Goal: Task Accomplishment & Management: Complete application form

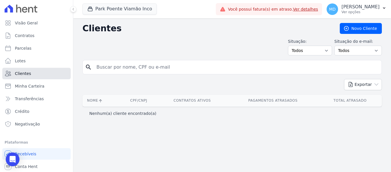
click at [43, 71] on link "Clientes" at bounding box center [36, 73] width 68 height 11
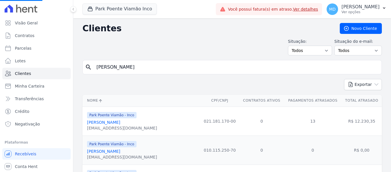
drag, startPoint x: 136, startPoint y: 68, endPoint x: 59, endPoint y: 67, distance: 77.4
click at [59, 67] on div "Visão Geral Contratos [GEOGRAPHIC_DATA] Lotes Clientes Minha Carteira Transferê…" at bounding box center [195, 86] width 391 height 172
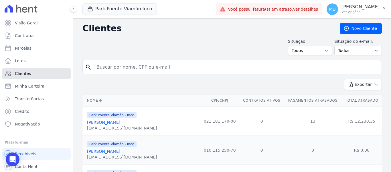
click at [24, 73] on span "Clientes" at bounding box center [23, 74] width 16 height 6
click at [128, 66] on input "search" at bounding box center [236, 66] width 287 height 11
drag, startPoint x: 122, startPoint y: 50, endPoint x: 122, endPoint y: 58, distance: 8.3
click at [122, 50] on div "Situação: Todos Adimplentes Inadimplentes Situação do e-mail: Todos Confirmado …" at bounding box center [233, 46] width 300 height 17
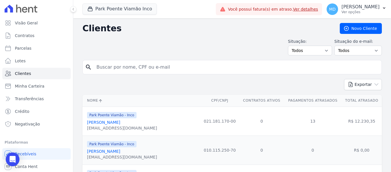
click at [140, 70] on input "search" at bounding box center [236, 66] width 287 height 11
click at [121, 73] on div "search" at bounding box center [233, 67] width 300 height 14
click at [120, 69] on input "search" at bounding box center [236, 66] width 287 height 11
paste input "VINICIOS [PERSON_NAME]"
type input "VINICIOS [PERSON_NAME]"
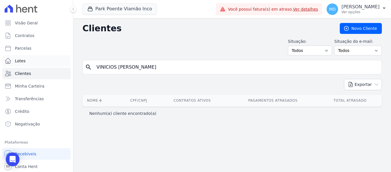
drag, startPoint x: 164, startPoint y: 69, endPoint x: 3, endPoint y: 61, distance: 161.3
click at [4, 61] on div "Visão Geral Contratos [GEOGRAPHIC_DATA] Lotes Clientes Minha Carteira Transferê…" at bounding box center [195, 86] width 391 height 172
paste input "[PERSON_NAME]"
type input "[PERSON_NAME]"
click at [176, 65] on input "[PERSON_NAME]" at bounding box center [236, 66] width 287 height 11
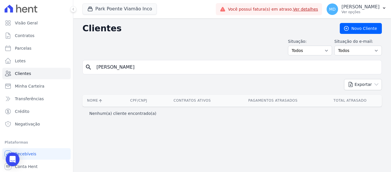
drag, startPoint x: 164, startPoint y: 69, endPoint x: 84, endPoint y: 73, distance: 80.3
click at [84, 73] on div "search LEONARDO ARAUJO DA SILVA" at bounding box center [233, 67] width 300 height 14
paste input "Nathalia Souza Da Veiga"
type input "Nathalia Souza Da Veiga"
click at [28, 74] on span "Clientes" at bounding box center [23, 74] width 16 height 6
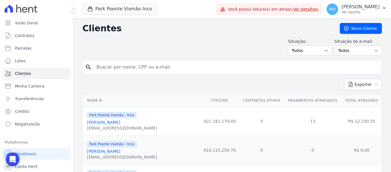
click at [126, 67] on input "search" at bounding box center [236, 66] width 287 height 11
paste input "Nathalia Souza Da Veiga"
type input "Nathalia Souza Da Veiga"
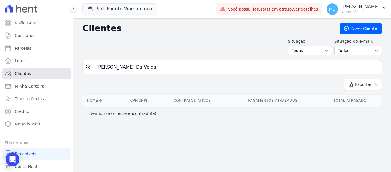
click at [26, 72] on span "Clientes" at bounding box center [23, 74] width 16 height 6
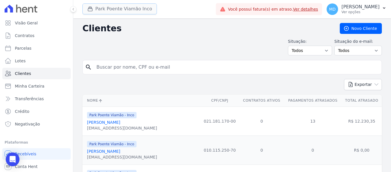
click at [148, 9] on button "Park Poente Viamão Inco" at bounding box center [120, 8] width 75 height 11
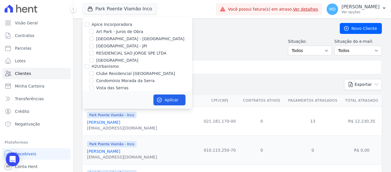
click at [124, 37] on label "[GEOGRAPHIC_DATA] - [GEOGRAPHIC_DATA]" at bounding box center [140, 39] width 88 height 6
click at [94, 37] on input "[GEOGRAPHIC_DATA] - [GEOGRAPHIC_DATA]" at bounding box center [91, 38] width 5 height 5
checkbox input "true"
click at [173, 104] on button "Aplicar" at bounding box center [170, 99] width 32 height 11
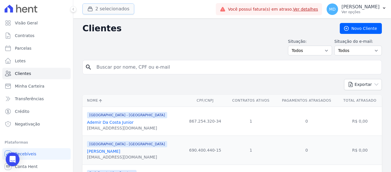
click at [118, 9] on button "2 selecionados" at bounding box center [109, 8] width 52 height 11
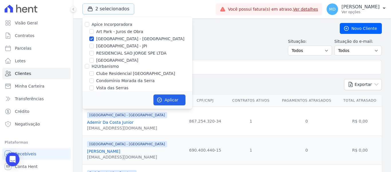
scroll to position [32, 0]
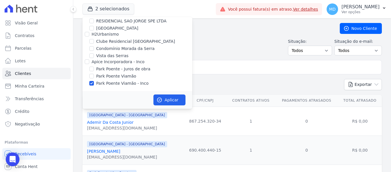
click at [108, 83] on label "Park Poente Viamão - Inco" at bounding box center [122, 83] width 52 height 6
click at [94, 83] on input "Park Poente Viamão - Inco" at bounding box center [91, 83] width 5 height 5
checkbox input "false"
click at [171, 101] on button "Aplicar" at bounding box center [170, 99] width 32 height 11
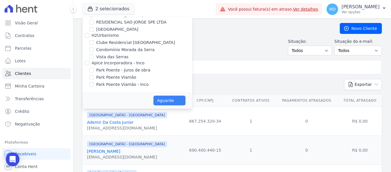
scroll to position [31, 0]
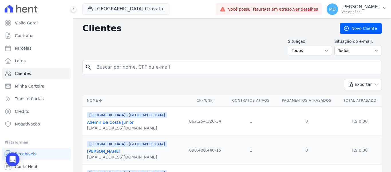
click at [231, 67] on input "search" at bounding box center [236, 66] width 287 height 11
click at [131, 73] on input "search" at bounding box center [236, 66] width 287 height 11
paste input "VINICIOS FERGUTZ RAPHAELLI"
type input "VINICIOS FERGUTZ RAPHAELLI"
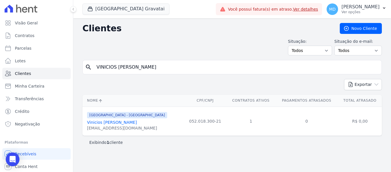
click at [108, 127] on div "viniciosfergutz01@gmail.com" at bounding box center [127, 128] width 80 height 6
click at [107, 119] on div "Arty Park - Gravatai Vinicios Fergutz Raphaelli viniciosfergutz01@gmail.com" at bounding box center [127, 120] width 80 height 19
click at [109, 122] on link "Vinicios Fergutz Raphaelli" at bounding box center [112, 122] width 50 height 5
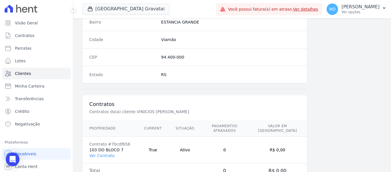
scroll to position [365, 0]
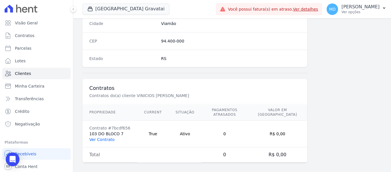
click at [98, 137] on link "Ver Contrato" at bounding box center [101, 139] width 25 height 5
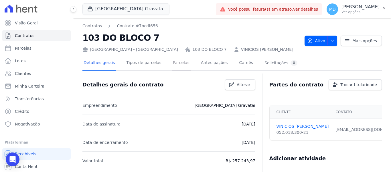
click at [175, 58] on link "Parcelas" at bounding box center [181, 63] width 19 height 15
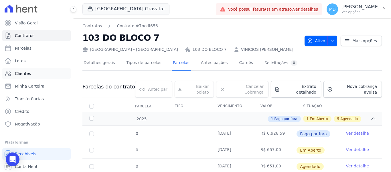
click at [26, 70] on link "Clientes" at bounding box center [36, 73] width 68 height 11
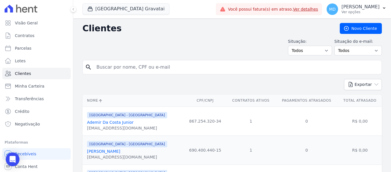
click at [18, 67] on div "Visão Geral Contratos Parcelas Lotes Clientes Minha Carteira Transferências Cré…" at bounding box center [195, 86] width 391 height 172
click at [123, 72] on input "search" at bounding box center [236, 66] width 287 height 11
paste input "Márcio Morandi Silva 972.092.790-91"
type input "[PERSON_NAME]"
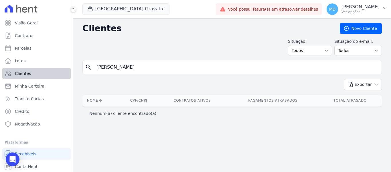
drag, startPoint x: 104, startPoint y: 71, endPoint x: 40, endPoint y: 75, distance: 63.4
click at [41, 75] on div "Visão Geral Contratos Parcelas Lotes Clientes Minha Carteira Transferências Cré…" at bounding box center [195, 86] width 391 height 172
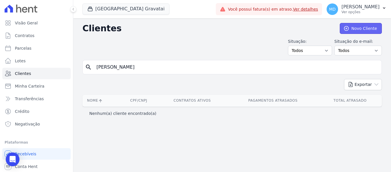
click at [352, 32] on link "Novo Cliente" at bounding box center [361, 28] width 42 height 11
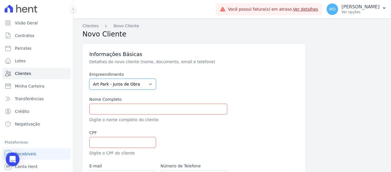
click at [130, 85] on select "Art Park - Juros de Obra Arty Park - Gravatai Arty Park - JPI Clube Residencial…" at bounding box center [122, 84] width 67 height 11
select select "980c1eb1-4231-460f-863e-120dd4190085"
click at [89, 79] on select "Art Park - Juros de Obra Arty Park - Gravatai Arty Park - JPI Clube Residencial…" at bounding box center [122, 84] width 67 height 11
click at [129, 107] on input "text" at bounding box center [158, 108] width 138 height 11
paste input "Márcio Morandi Silva 972.092.790-91"
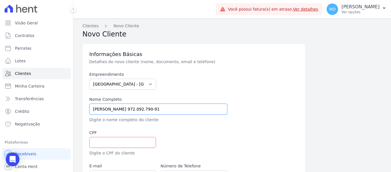
drag, startPoint x: 170, startPoint y: 109, endPoint x: 133, endPoint y: 110, distance: 37.0
click at [133, 110] on input "Márcio Morandi Silva 972.092.790-91" at bounding box center [158, 108] width 138 height 11
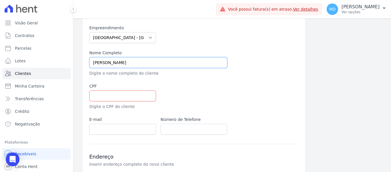
scroll to position [57, 0]
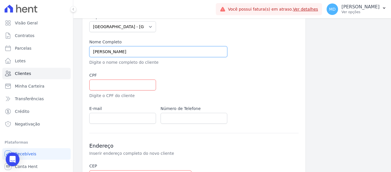
type input "[PERSON_NAME]"
click at [116, 85] on input "text" at bounding box center [122, 84] width 67 height 11
click at [129, 88] on input "text" at bounding box center [122, 84] width 67 height 11
paste input "972.092.790-91"
type input "972.092.790-91"
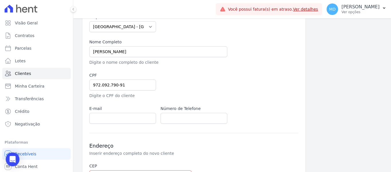
click at [196, 88] on div at bounding box center [230, 85] width 138 height 26
click at [120, 116] on input "email" at bounding box center [122, 118] width 67 height 11
click at [120, 119] on input "email" at bounding box center [122, 118] width 67 height 11
paste input "marcioms81@hotmail.com"
type input "marcioms81@hotmail.com"
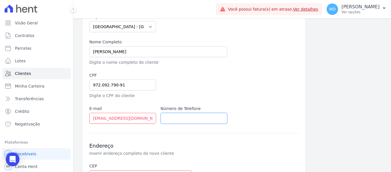
click at [212, 121] on input "text" at bounding box center [194, 118] width 67 height 11
click at [188, 118] on input "text" at bounding box center [194, 118] width 67 height 11
paste input "+5551992975860"
click at [169, 118] on input "+5551992975860" at bounding box center [194, 118] width 67 height 11
type input "51992975860"
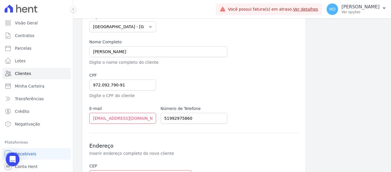
click at [185, 131] on div "Informações Básicas Detalhes do novo cliente (nome, documento, email e telefone…" at bounding box center [194, 131] width 223 height 288
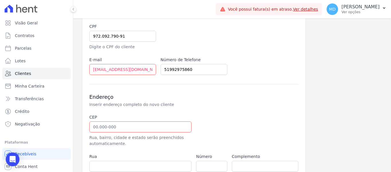
scroll to position [172, 0]
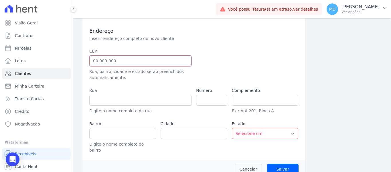
click at [97, 59] on input "text" at bounding box center [140, 60] width 102 height 11
click at [116, 62] on input "text" at bounding box center [140, 60] width 102 height 11
paste input "94.818-110"
type input "94.818-110"
type input "Rua Cláudio da Costa"
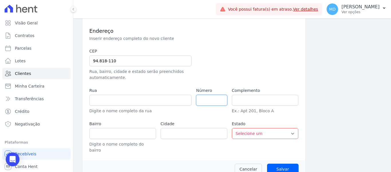
type input "Formoza"
type input "Alvorada"
select select "RS"
click at [208, 101] on input "number" at bounding box center [211, 100] width 31 height 11
paste input "45"
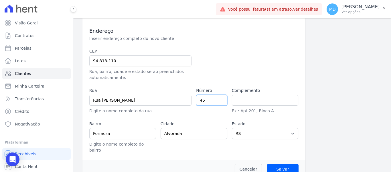
type input "45"
click at [259, 98] on input "text" at bounding box center [265, 100] width 67 height 11
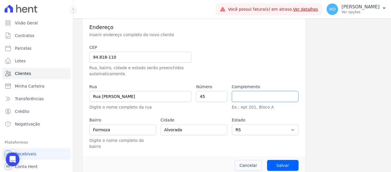
scroll to position [177, 0]
click at [277, 68] on div "CEP 94.818-110 Rua, bairro, cidade e estado serão preenchidos automaticamente. …" at bounding box center [194, 96] width 210 height 105
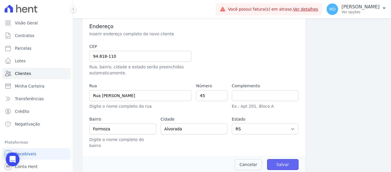
click at [278, 159] on input "Salvar" at bounding box center [283, 164] width 32 height 11
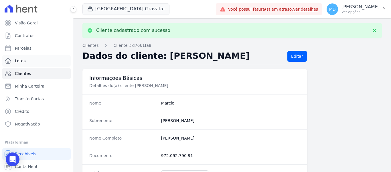
click at [37, 60] on link "Lotes" at bounding box center [36, 60] width 68 height 11
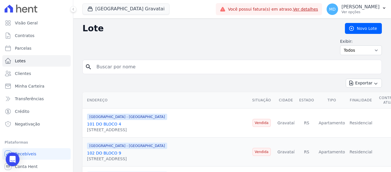
click at [145, 68] on input "search" at bounding box center [236, 66] width 287 height 11
click at [128, 64] on input "search" at bounding box center [236, 66] width 287 height 11
paste input "[PERSON_NAME]"
type input "[PERSON_NAME]"
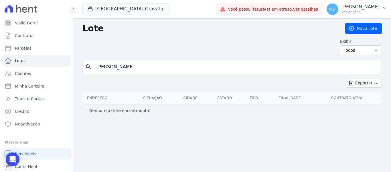
drag, startPoint x: 144, startPoint y: 65, endPoint x: 17, endPoint y: 15, distance: 136.2
click at [18, 61] on div "Visão Geral Contratos Parcelas Lotes Clientes Minha Carteira Transferências Cré…" at bounding box center [195, 86] width 391 height 172
click at [370, 26] on link "Novo Lote" at bounding box center [363, 28] width 37 height 11
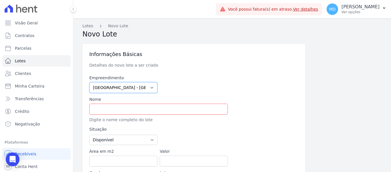
click at [137, 87] on select "Art Park - Juros de Obra Arty Park - Gravatai Arty Park - JPI Clube Residencial…" at bounding box center [123, 87] width 68 height 11
click at [136, 87] on select "Art Park - Juros de Obra Arty Park - Gravatai Arty Park - JPI Clube Residencial…" at bounding box center [123, 87] width 68 height 11
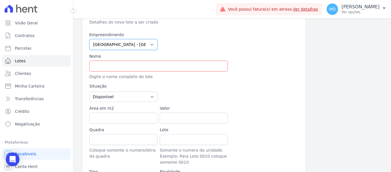
scroll to position [57, 0]
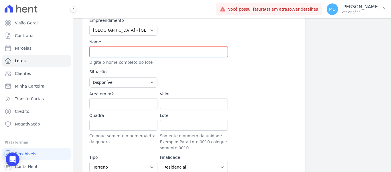
click at [120, 51] on input "text" at bounding box center [158, 51] width 139 height 11
click at [102, 54] on input "text" at bounding box center [158, 51] width 139 height 11
type input "APTO 304 BLOCO 10"
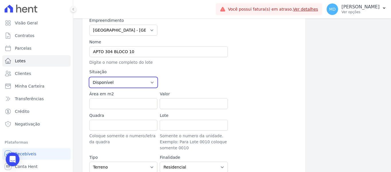
click at [120, 84] on select "Disponível Vendida Reservada Indisponível" at bounding box center [123, 82] width 68 height 10
select select "sold"
click at [89, 77] on select "Disponível Vendida Reservada Indisponível" at bounding box center [123, 82] width 68 height 10
click at [185, 69] on div at bounding box center [229, 78] width 139 height 19
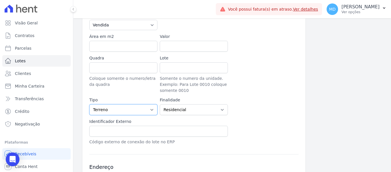
click at [136, 107] on select "Casa Apartamento Escritório Flat Loja Espaço Comercial Terreno Outros" at bounding box center [123, 109] width 68 height 11
select select "apartment"
click at [89, 104] on select "Casa Apartamento Escritório Flat Loja Espaço Comercial Terreno Outros" at bounding box center [123, 109] width 68 height 11
click at [267, 120] on div "Empreendimento Art Park - Juros de Obra Arty Park - Gravatai Arty Park - JPI Cl…" at bounding box center [194, 52] width 210 height 185
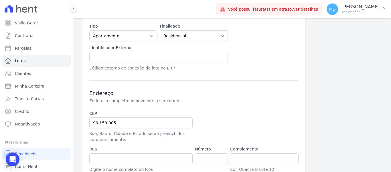
scroll to position [229, 0]
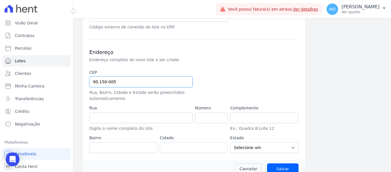
drag, startPoint x: 119, startPoint y: 81, endPoint x: 76, endPoint y: 79, distance: 43.0
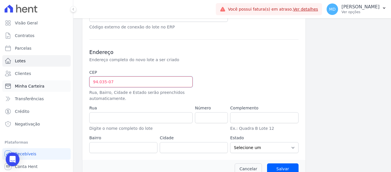
type input "94.035-070"
type input "Rua Laguna"
type input "Jansen"
type input "Gravataí"
select select "RS"
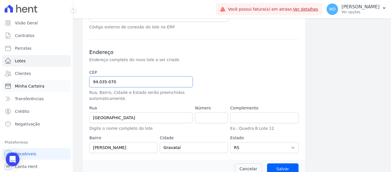
type input "94.035-07"
select select
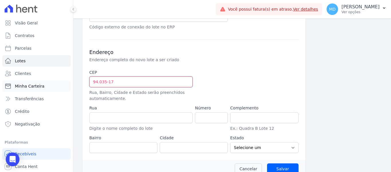
type input "94.035-170"
type input "Rua Nova York"
type input "Passo das Pedras"
type input "Gravataí"
select select "RS"
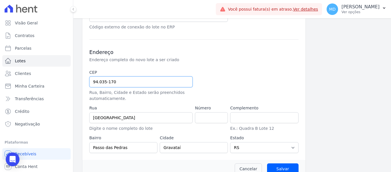
type input "94.035-170"
drag, startPoint x: 206, startPoint y: 117, endPoint x: 210, endPoint y: 117, distance: 3.4
click at [206, 117] on input "number" at bounding box center [211, 117] width 33 height 11
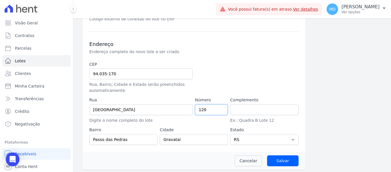
scroll to position [240, 0]
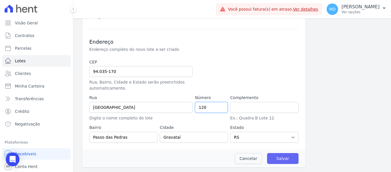
type input "120"
click at [288, 162] on input "Salvar" at bounding box center [283, 158] width 32 height 11
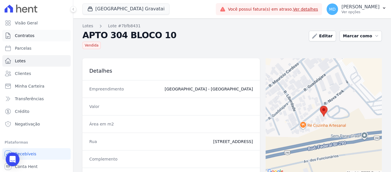
click at [25, 36] on span "Contratos" at bounding box center [24, 36] width 19 height 6
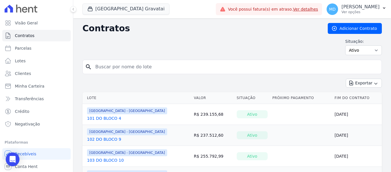
click at [135, 67] on input "search" at bounding box center [236, 66] width 288 height 11
click at [339, 29] on link "Adicionar Contrato" at bounding box center [355, 28] width 54 height 11
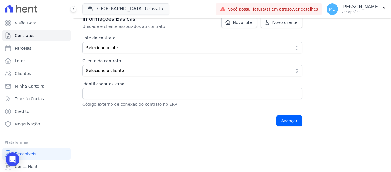
scroll to position [57, 0]
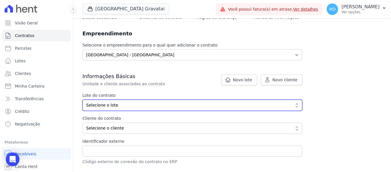
click at [116, 102] on span "Selecione o lote" at bounding box center [188, 105] width 205 height 6
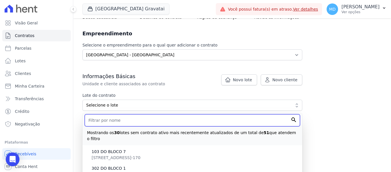
click at [116, 121] on input "text" at bounding box center [193, 120] width 216 height 12
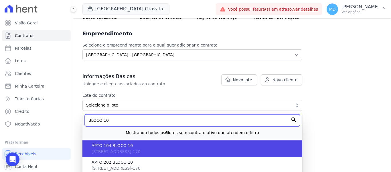
scroll to position [115, 0]
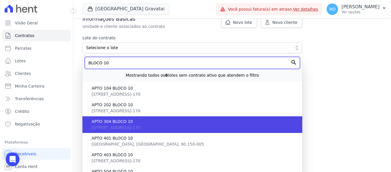
type input "BLOCO 10"
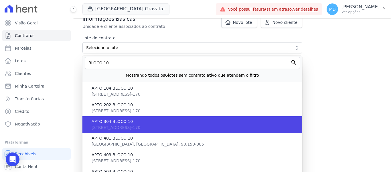
click at [129, 124] on span "APTO 304 BLOCO 10" at bounding box center [195, 121] width 206 height 6
type input "7bfb8431-ea2e-444b-bb3b-f51db8eb7106"
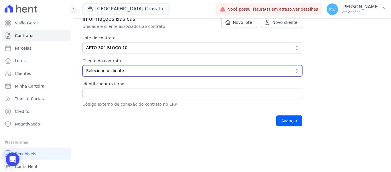
click at [112, 72] on span "Selecione o cliente" at bounding box center [188, 71] width 205 height 6
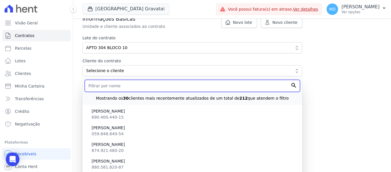
click at [116, 91] on input "text" at bounding box center [193, 86] width 216 height 12
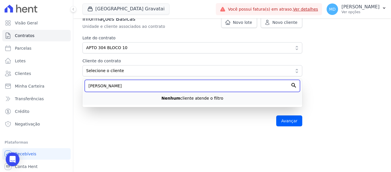
click at [130, 90] on input "MARCIO MORA" at bounding box center [193, 86] width 216 height 12
type input "M"
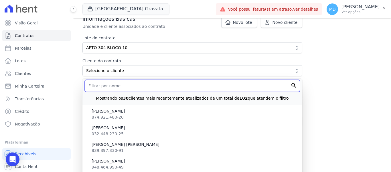
click at [130, 89] on input "text" at bounding box center [193, 86] width 216 height 12
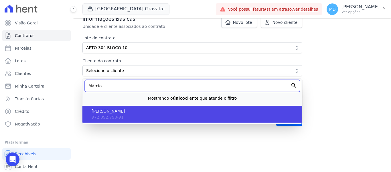
type input "Márcio"
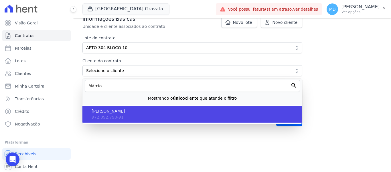
click at [109, 119] on span "972.092.790-91" at bounding box center [108, 117] width 32 height 5
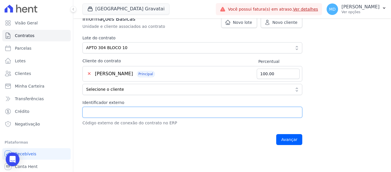
click at [110, 112] on input "Identificador externo" at bounding box center [193, 112] width 220 height 11
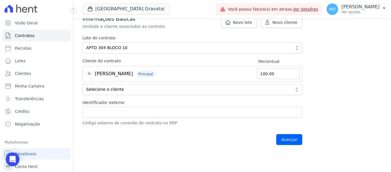
click at [144, 134] on div "Avançar" at bounding box center [193, 139] width 220 height 18
click at [287, 136] on input "Avançar" at bounding box center [290, 139] width 26 height 11
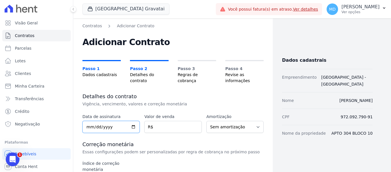
click at [92, 126] on input "date" at bounding box center [111, 127] width 57 height 12
